Goal: Communication & Community: Participate in discussion

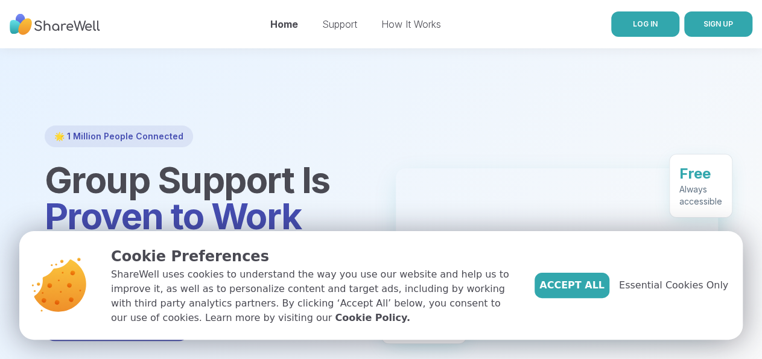
click at [633, 25] on span "LOG IN" at bounding box center [645, 23] width 25 height 9
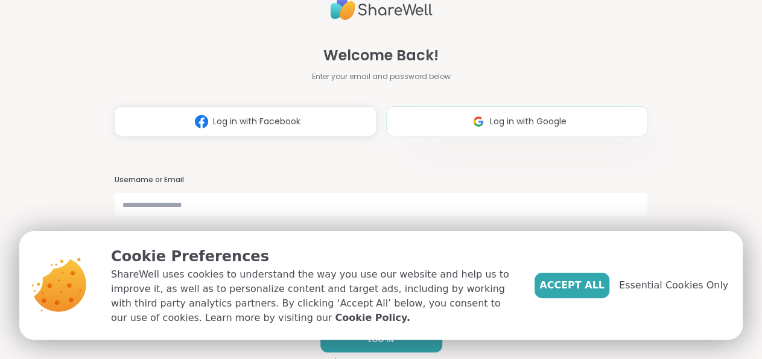
click at [509, 122] on span "Log in with Google" at bounding box center [528, 121] width 77 height 13
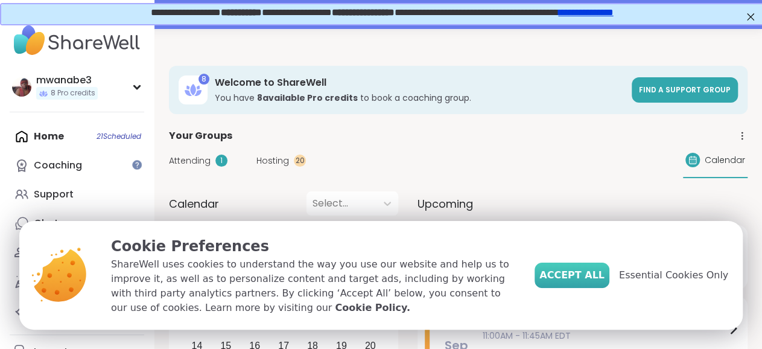
click at [597, 275] on span "Accept All" at bounding box center [571, 275] width 65 height 14
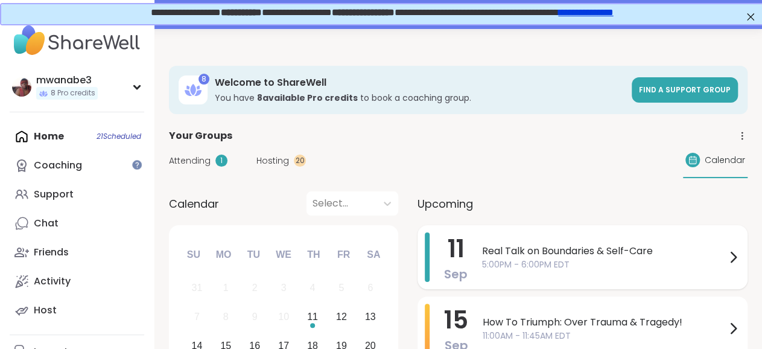
click at [448, 248] on span "11" at bounding box center [456, 249] width 17 height 34
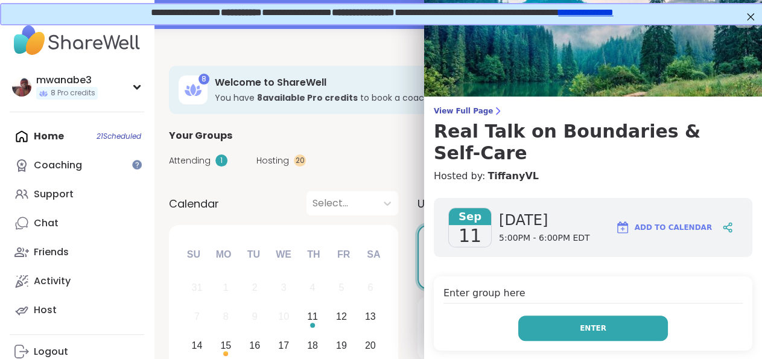
click at [546, 316] on button "Enter" at bounding box center [593, 328] width 150 height 25
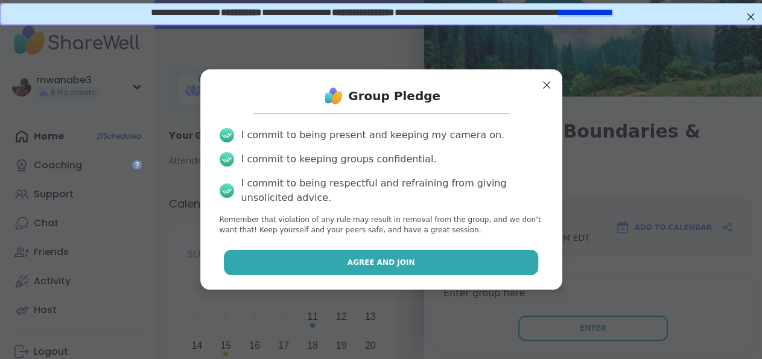
click at [421, 261] on button "Agree and Join" at bounding box center [381, 262] width 314 height 25
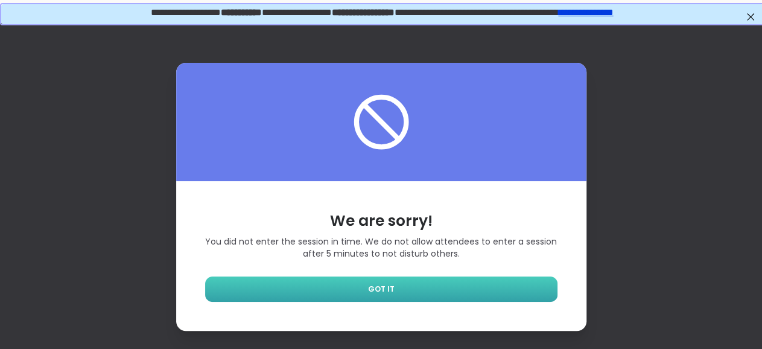
click at [389, 292] on span "GOT IT" at bounding box center [381, 289] width 27 height 11
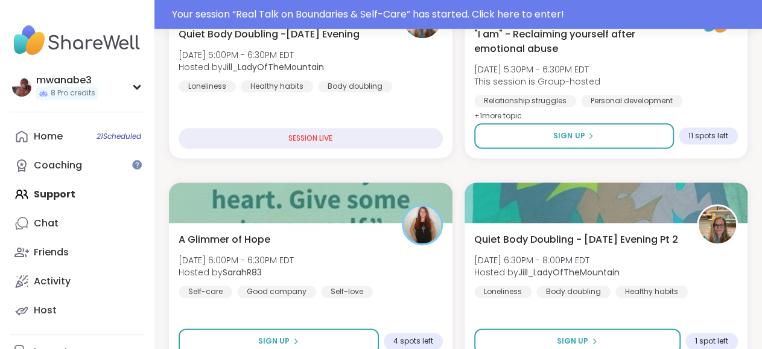
scroll to position [722, 0]
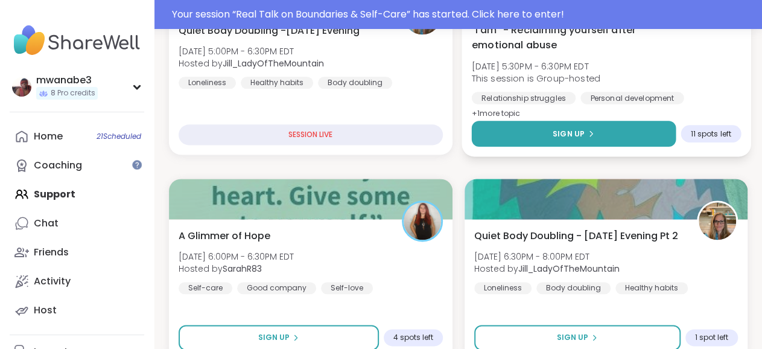
click at [571, 134] on span "Sign Up" at bounding box center [569, 133] width 32 height 11
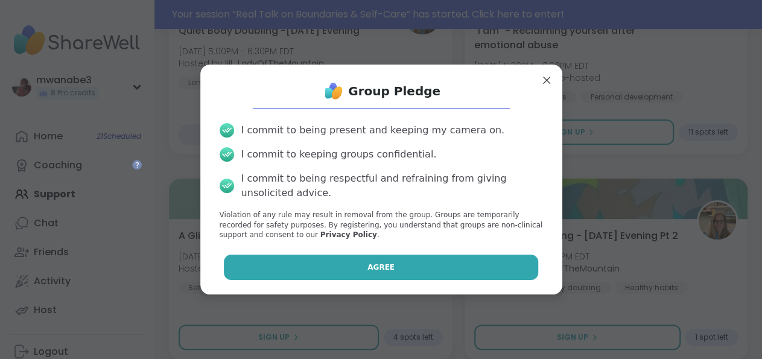
click at [381, 263] on span "Agree" at bounding box center [380, 267] width 27 height 11
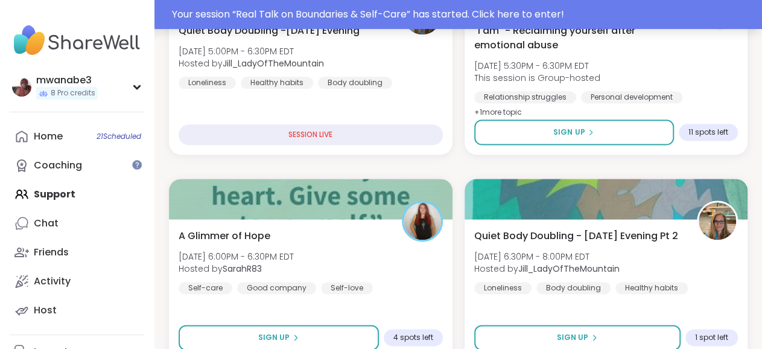
click at [458, 14] on div "Your session “ Real Talk on Boundaries & Self-Care ” has started. Click here to…" at bounding box center [463, 14] width 583 height 14
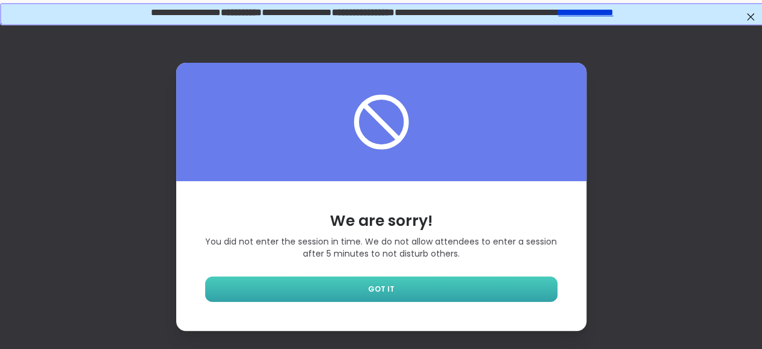
click at [383, 290] on span "GOT IT" at bounding box center [381, 289] width 27 height 11
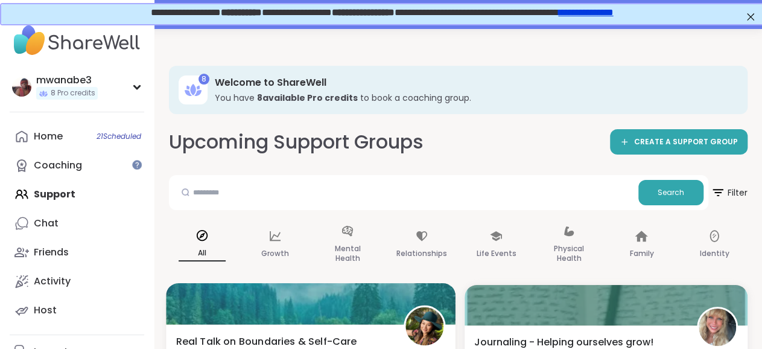
click at [431, 323] on img at bounding box center [424, 326] width 38 height 38
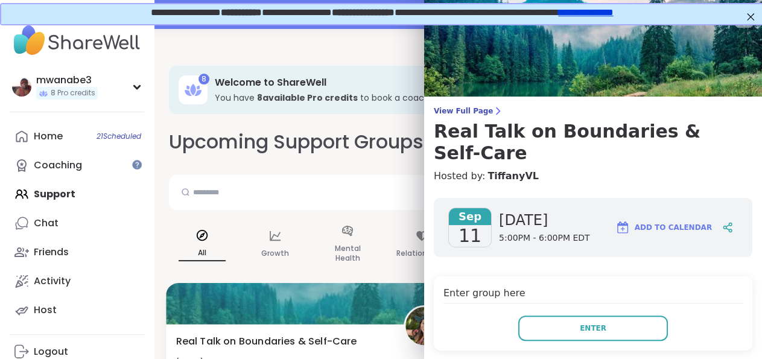
click at [422, 323] on img at bounding box center [424, 326] width 38 height 38
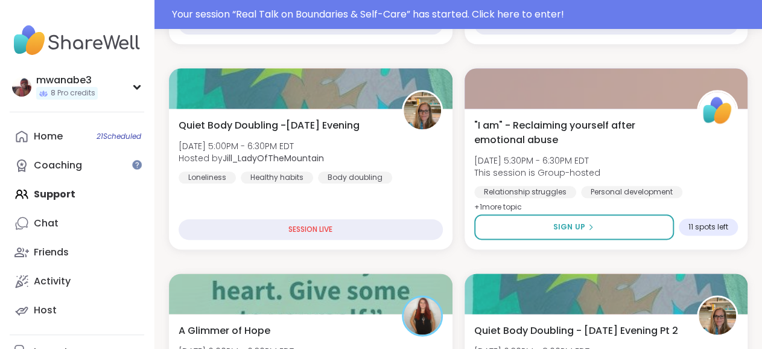
scroll to position [638, 0]
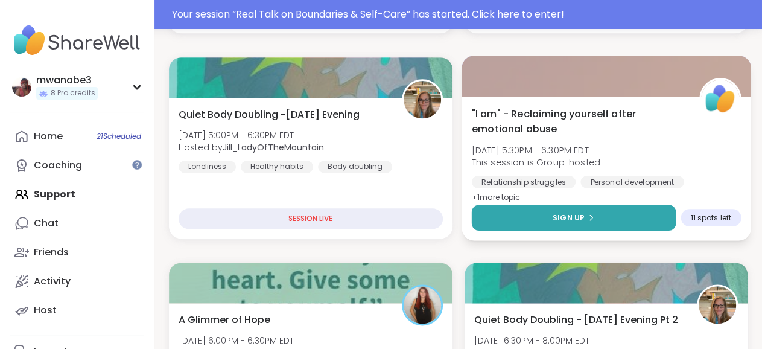
click at [572, 212] on button "Sign Up" at bounding box center [573, 218] width 204 height 26
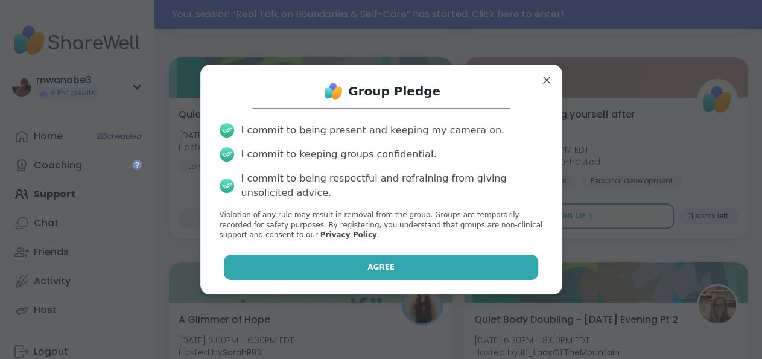
click at [390, 266] on button "Agree" at bounding box center [381, 267] width 314 height 25
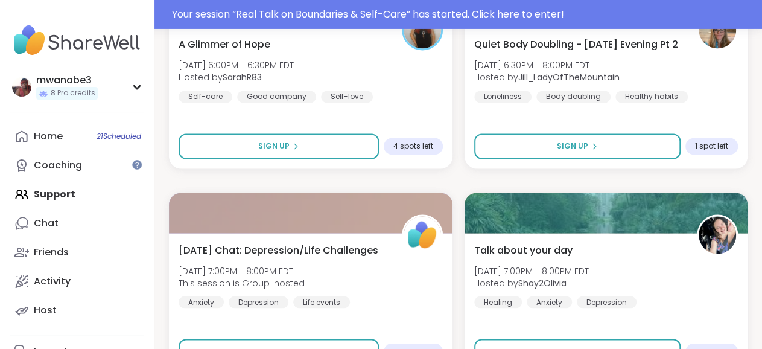
scroll to position [920, 0]
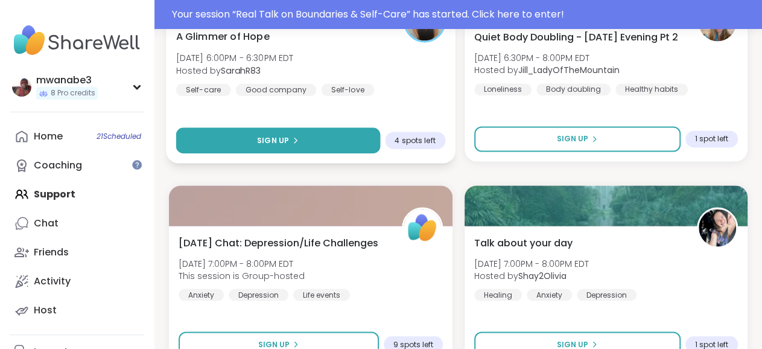
click at [277, 139] on span "Sign Up" at bounding box center [273, 140] width 32 height 11
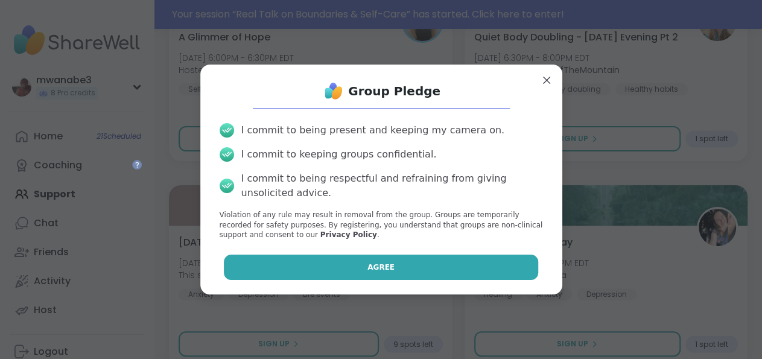
click at [379, 264] on span "Agree" at bounding box center [380, 267] width 27 height 11
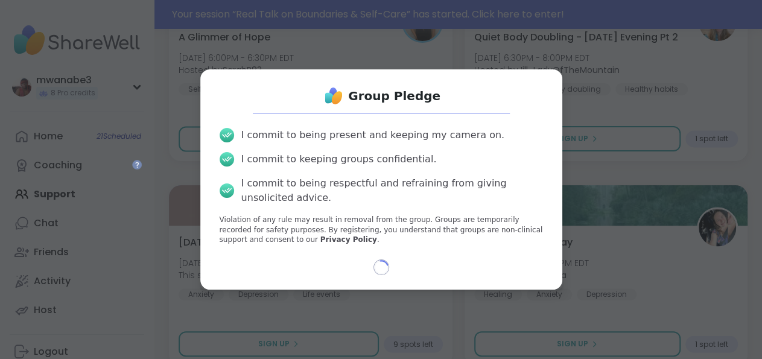
select select "**"
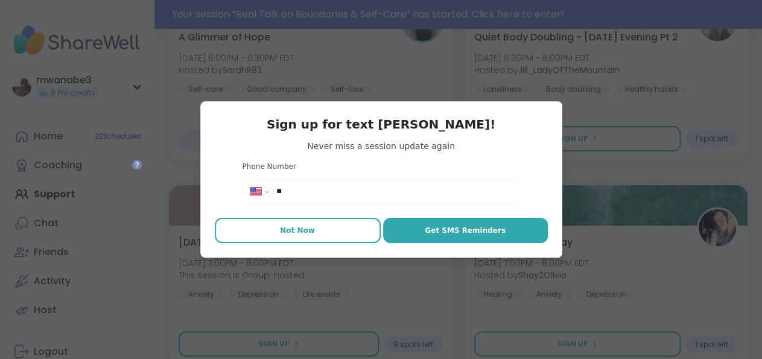
click at [301, 229] on span "Not Now" at bounding box center [297, 230] width 35 height 11
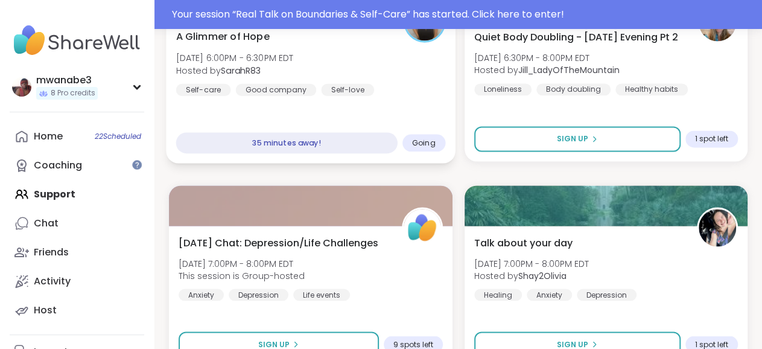
click at [421, 141] on span "Going" at bounding box center [424, 143] width 24 height 10
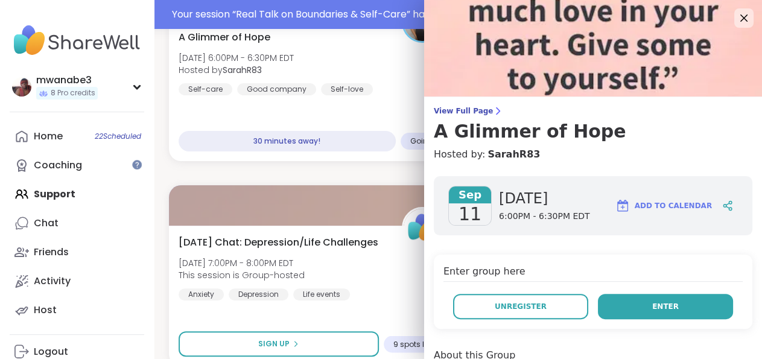
click at [644, 308] on button "Enter" at bounding box center [665, 306] width 135 height 25
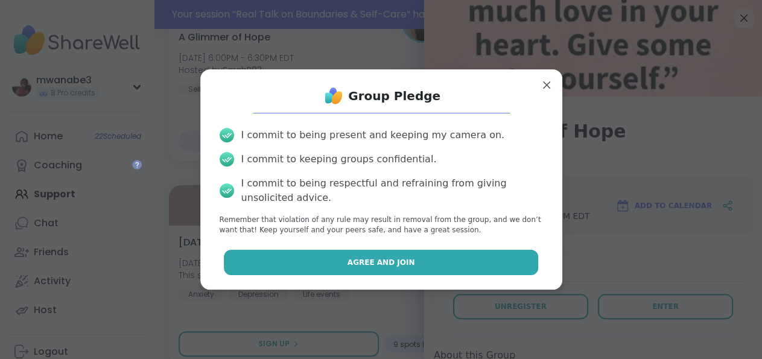
click at [440, 262] on button "Agree and Join" at bounding box center [381, 262] width 314 height 25
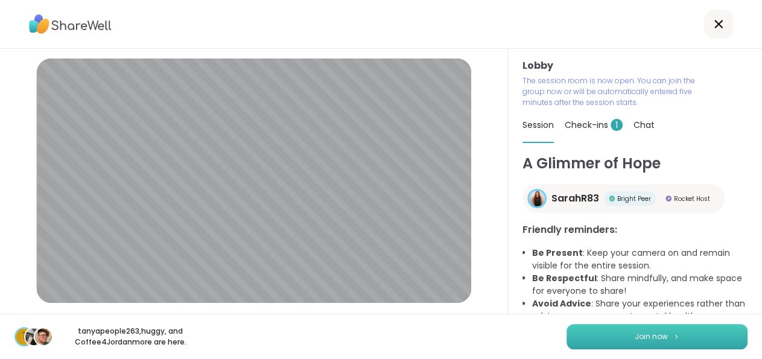
click at [643, 338] on span "Join now" at bounding box center [651, 336] width 33 height 11
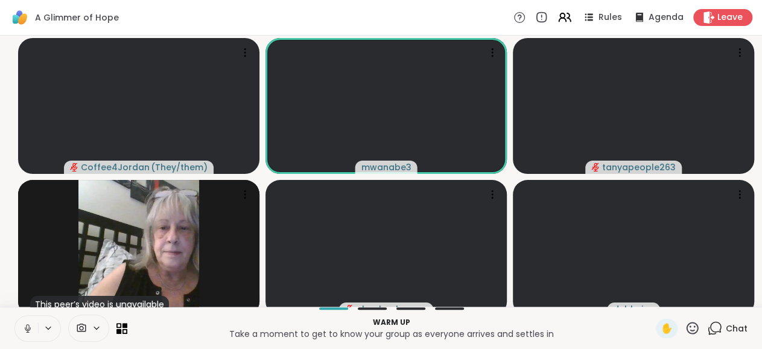
click at [30, 334] on icon at bounding box center [27, 328] width 11 height 11
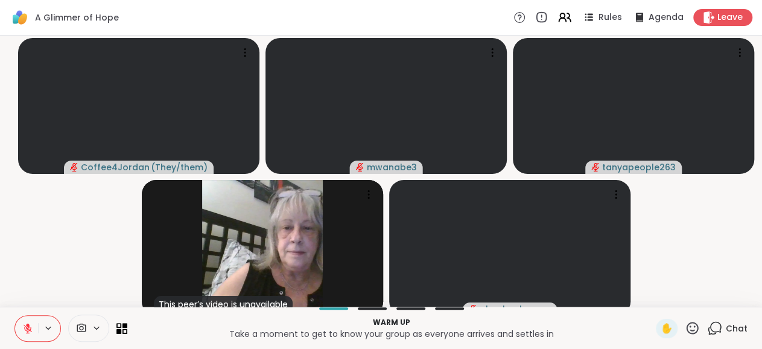
click at [141, 328] on p "Warm up" at bounding box center [392, 322] width 514 height 11
click at [568, 16] on icon at bounding box center [564, 17] width 15 height 15
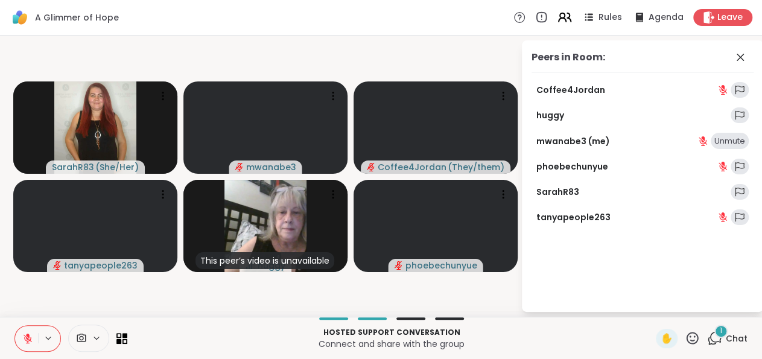
click at [565, 17] on icon at bounding box center [562, 15] width 5 height 5
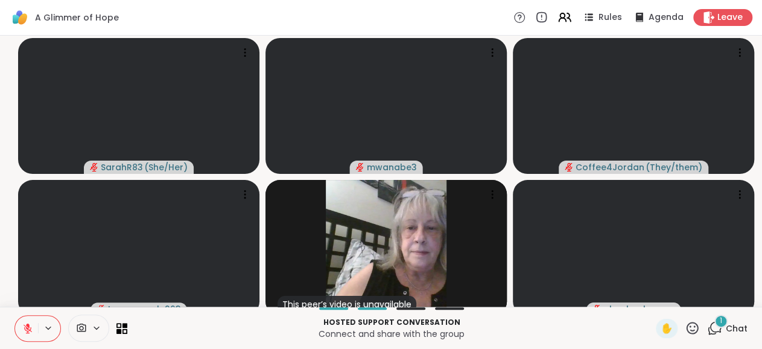
click at [719, 328] on div "1" at bounding box center [720, 320] width 13 height 13
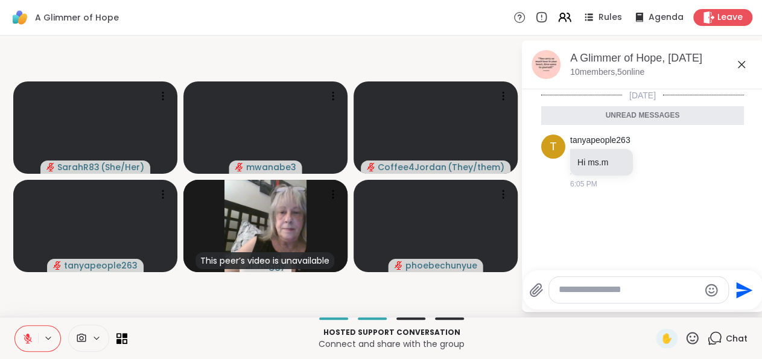
click at [620, 292] on textarea "Type your message" at bounding box center [629, 290] width 141 height 13
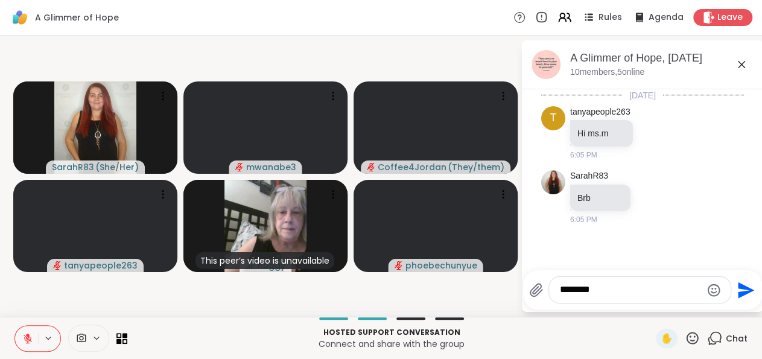
type textarea "*********"
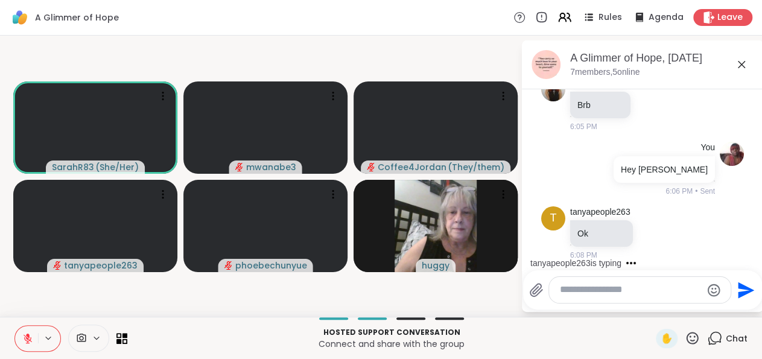
scroll to position [157, 0]
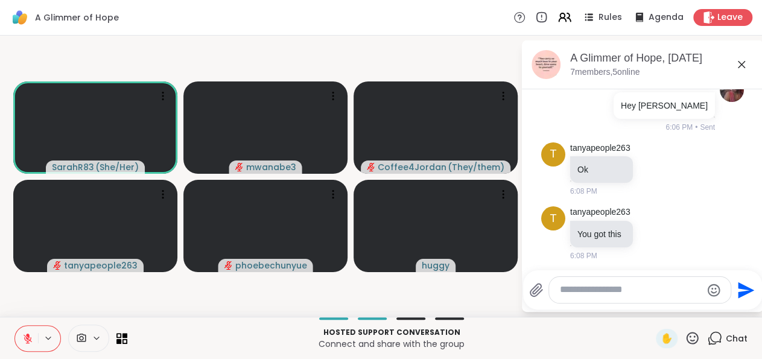
click at [29, 336] on icon at bounding box center [28, 335] width 4 height 5
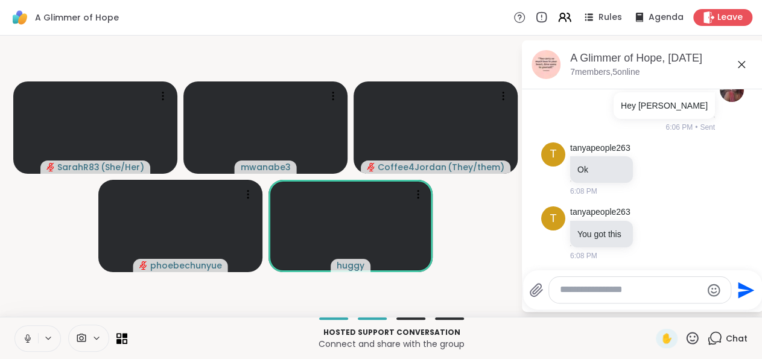
click at [27, 336] on icon at bounding box center [27, 336] width 3 height 5
click at [591, 294] on textarea "Type your message" at bounding box center [630, 290] width 141 height 13
type textarea "***"
click at [749, 288] on icon "Send" at bounding box center [746, 290] width 16 height 16
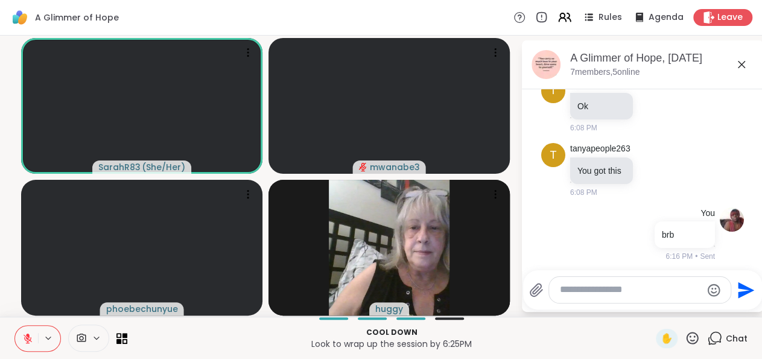
click at [27, 334] on icon at bounding box center [28, 335] width 4 height 5
click at [28, 335] on icon at bounding box center [27, 336] width 3 height 5
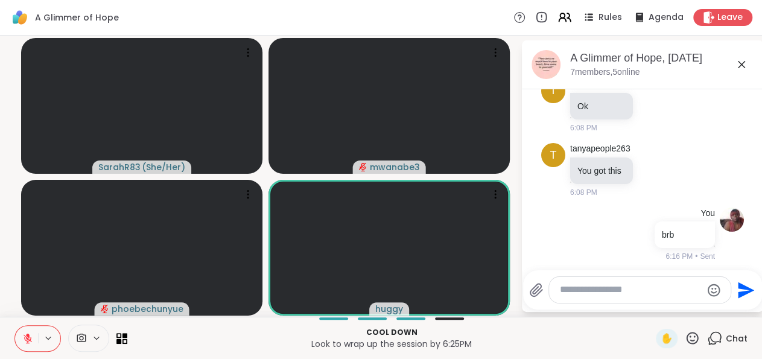
click at [580, 289] on textarea "Type your message" at bounding box center [630, 290] width 141 height 13
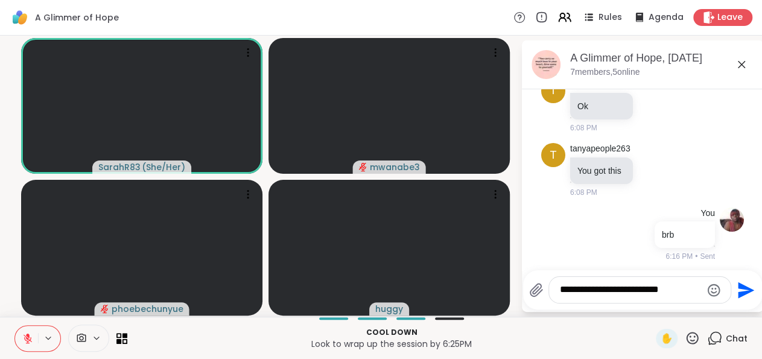
type textarea "**********"
click at [750, 287] on icon "Send" at bounding box center [746, 290] width 16 height 16
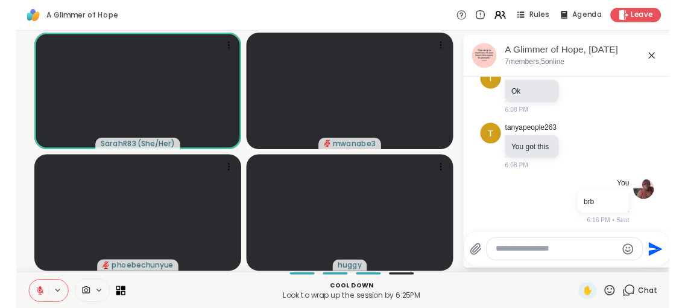
scroll to position [296, 0]
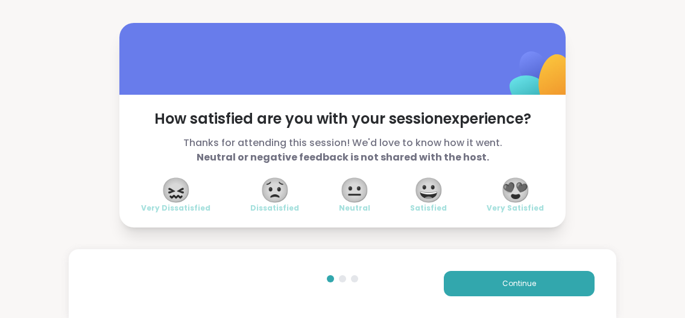
click at [270, 196] on span "😟" at bounding box center [275, 190] width 30 height 22
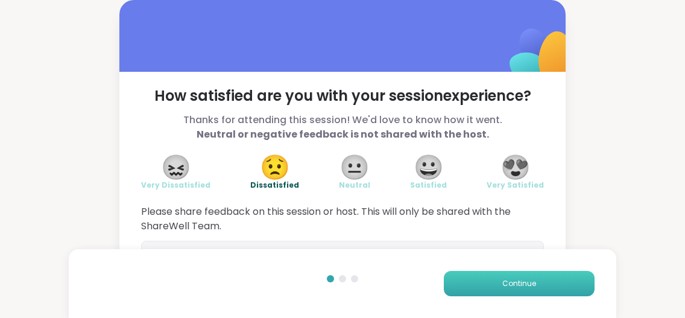
click at [522, 283] on span "Continue" at bounding box center [520, 283] width 34 height 11
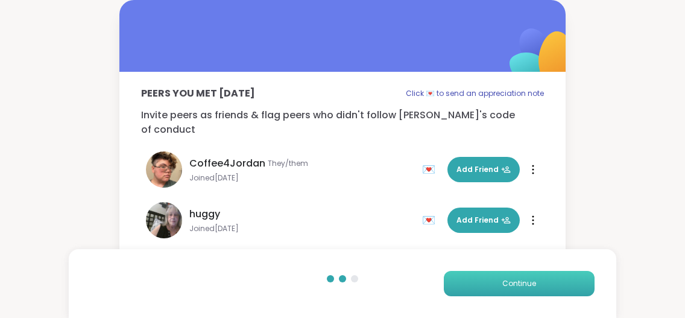
click at [522, 283] on span "Continue" at bounding box center [520, 283] width 34 height 11
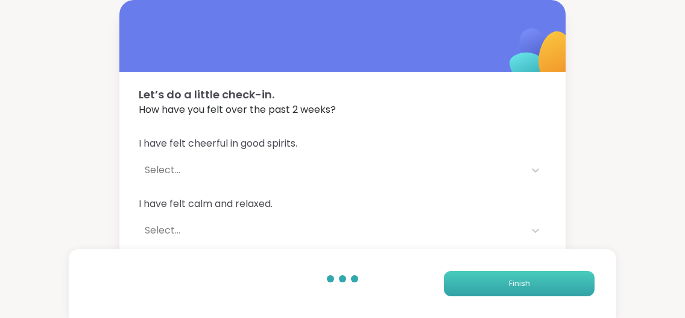
click at [522, 283] on span "Finish" at bounding box center [519, 283] width 21 height 11
